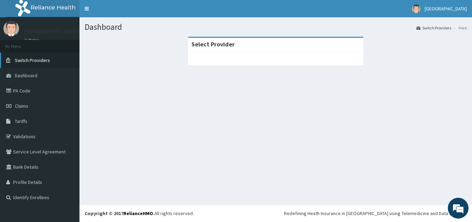
click at [44, 64] on link "Switch Providers" at bounding box center [40, 60] width 80 height 15
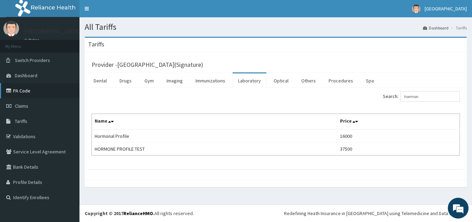
click at [19, 92] on link "PA Code" at bounding box center [40, 90] width 80 height 15
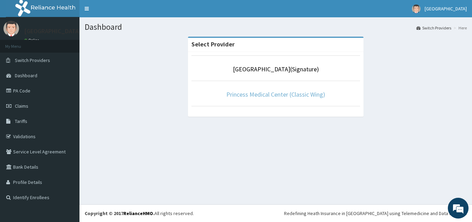
click at [300, 95] on link "Princess Medical Center (Classic Wing)" at bounding box center [275, 94] width 99 height 8
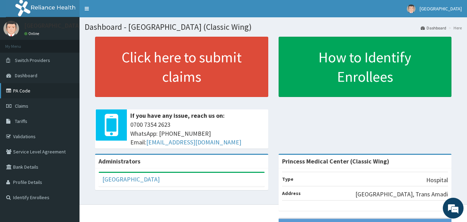
click at [39, 91] on link "PA Code" at bounding box center [40, 90] width 80 height 15
